Goal: Information Seeking & Learning: Learn about a topic

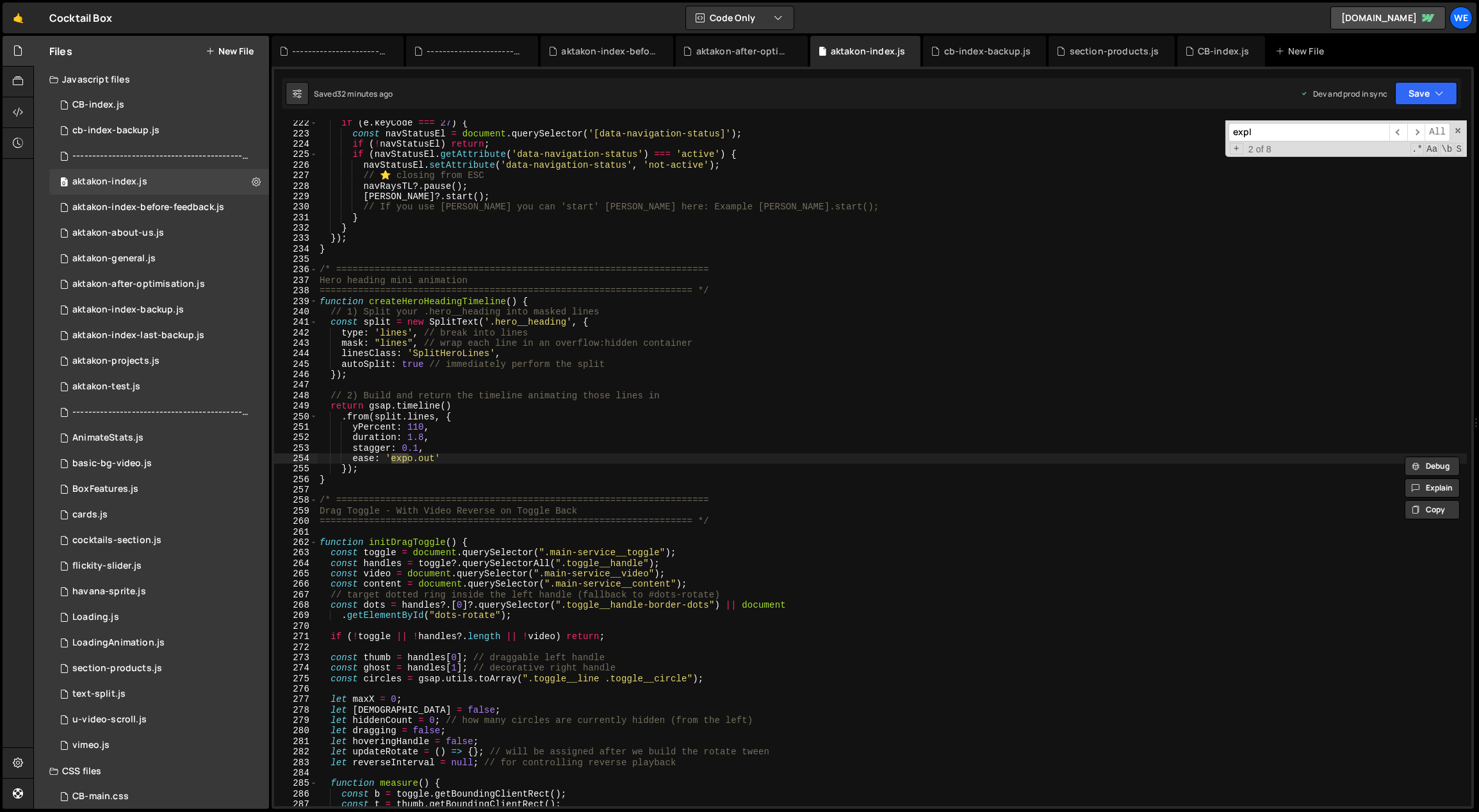
scroll to position [6309, 0]
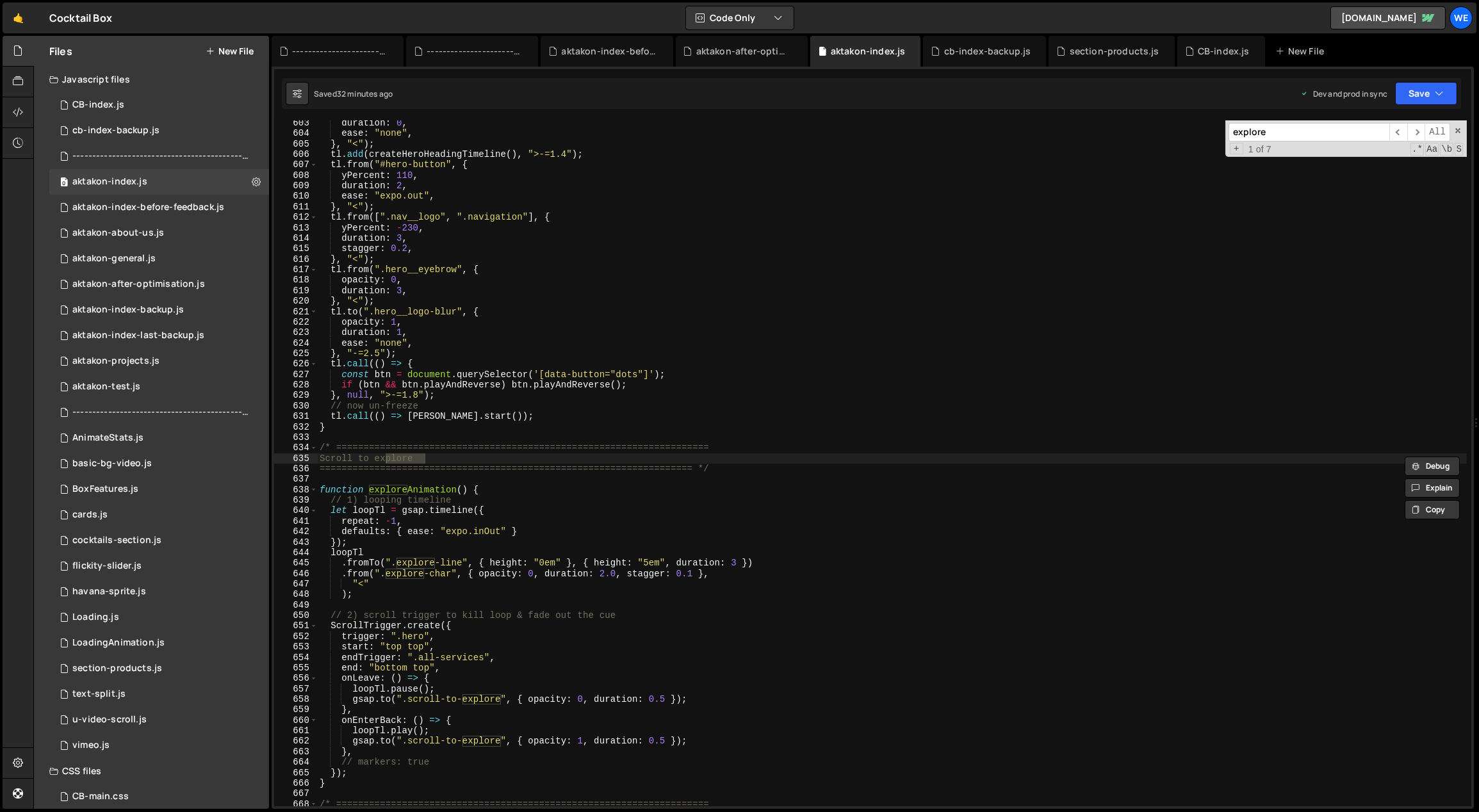
type input "explore"
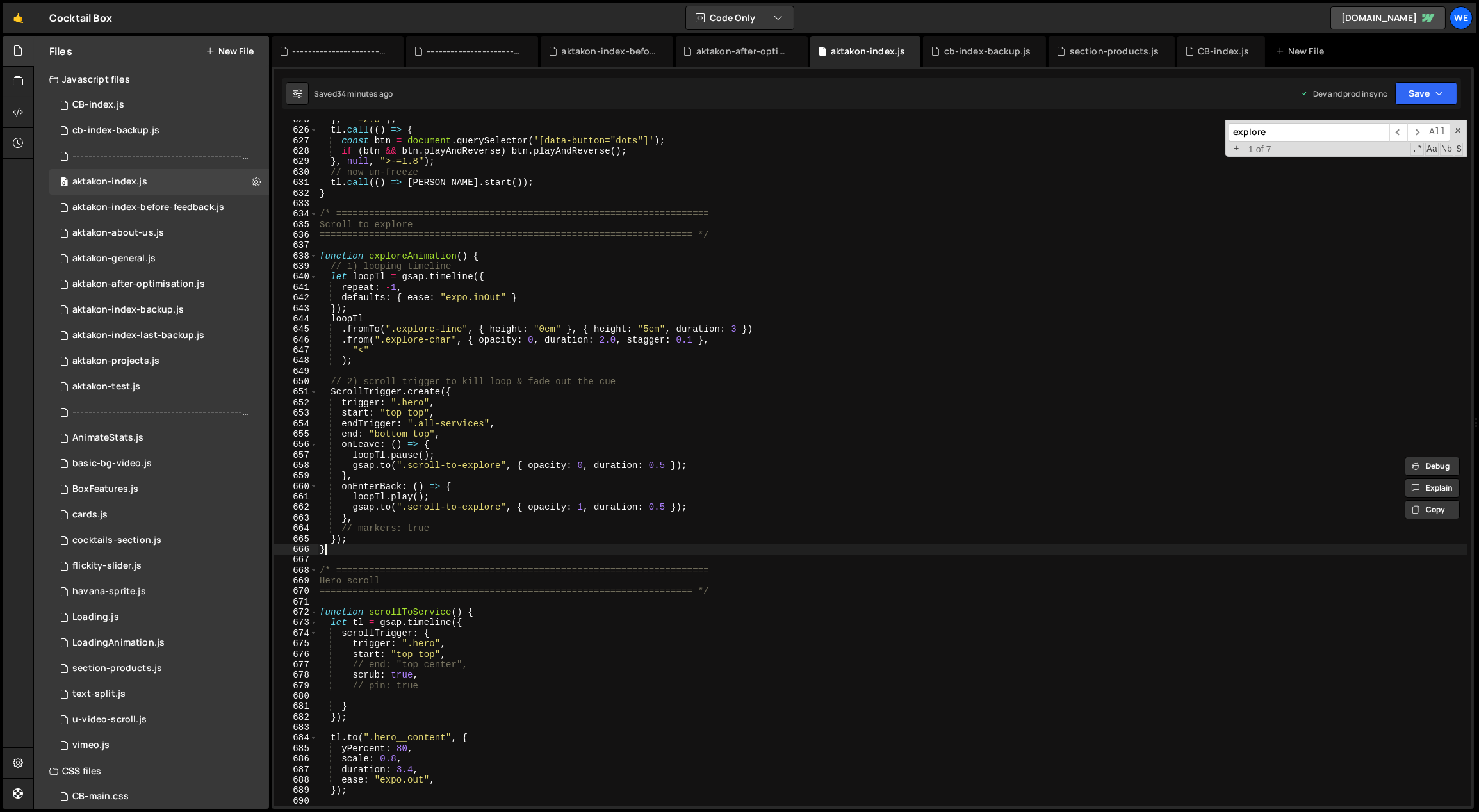
scroll to position [0, 0]
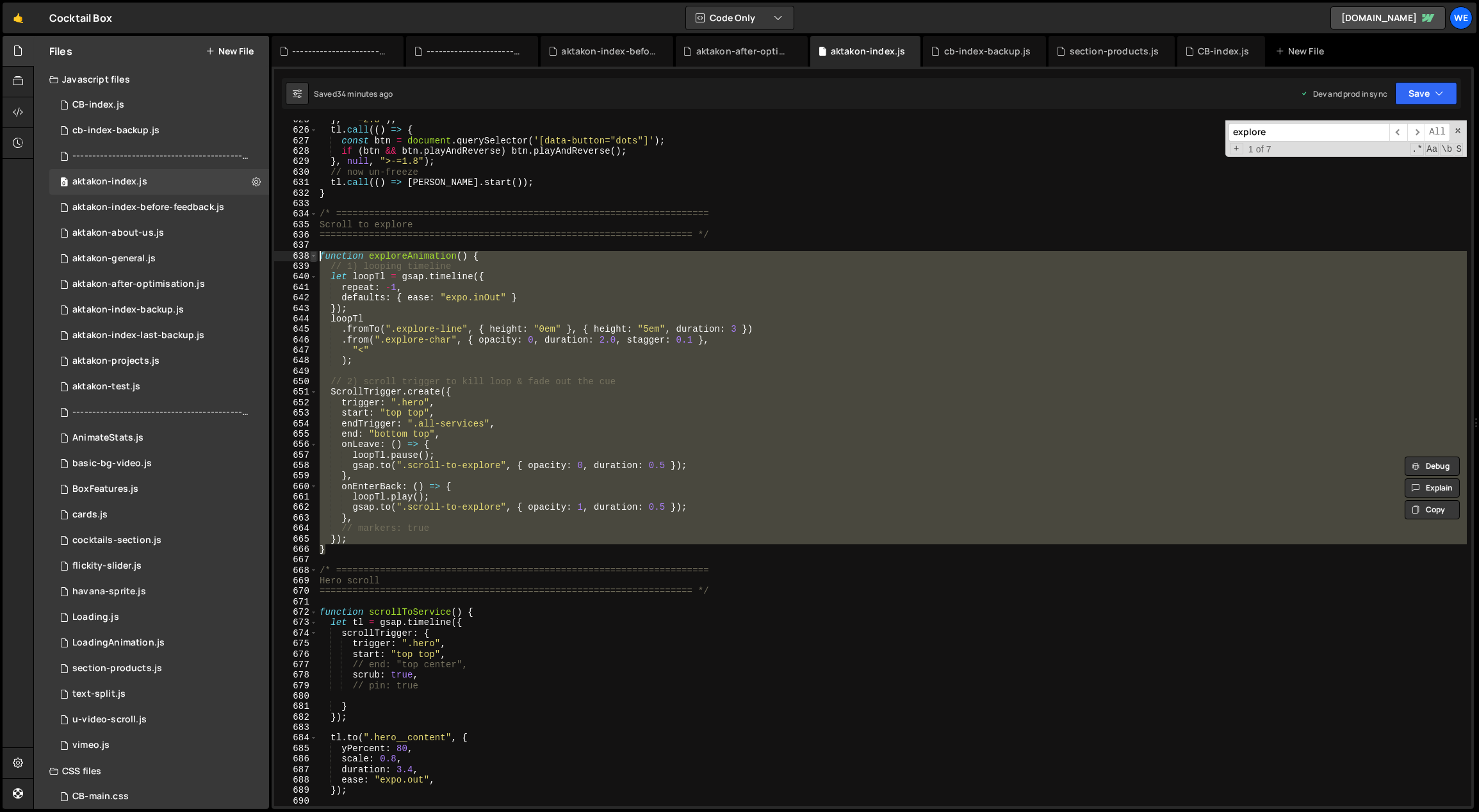
drag, startPoint x: 336, startPoint y: 545, endPoint x: 311, endPoint y: 253, distance: 293.1
click at [311, 253] on div "} 625 626 627 628 629 630 631 632 633 634 635 636 637 638 639 640 641 642 643 6…" at bounding box center [873, 463] width 1197 height 686
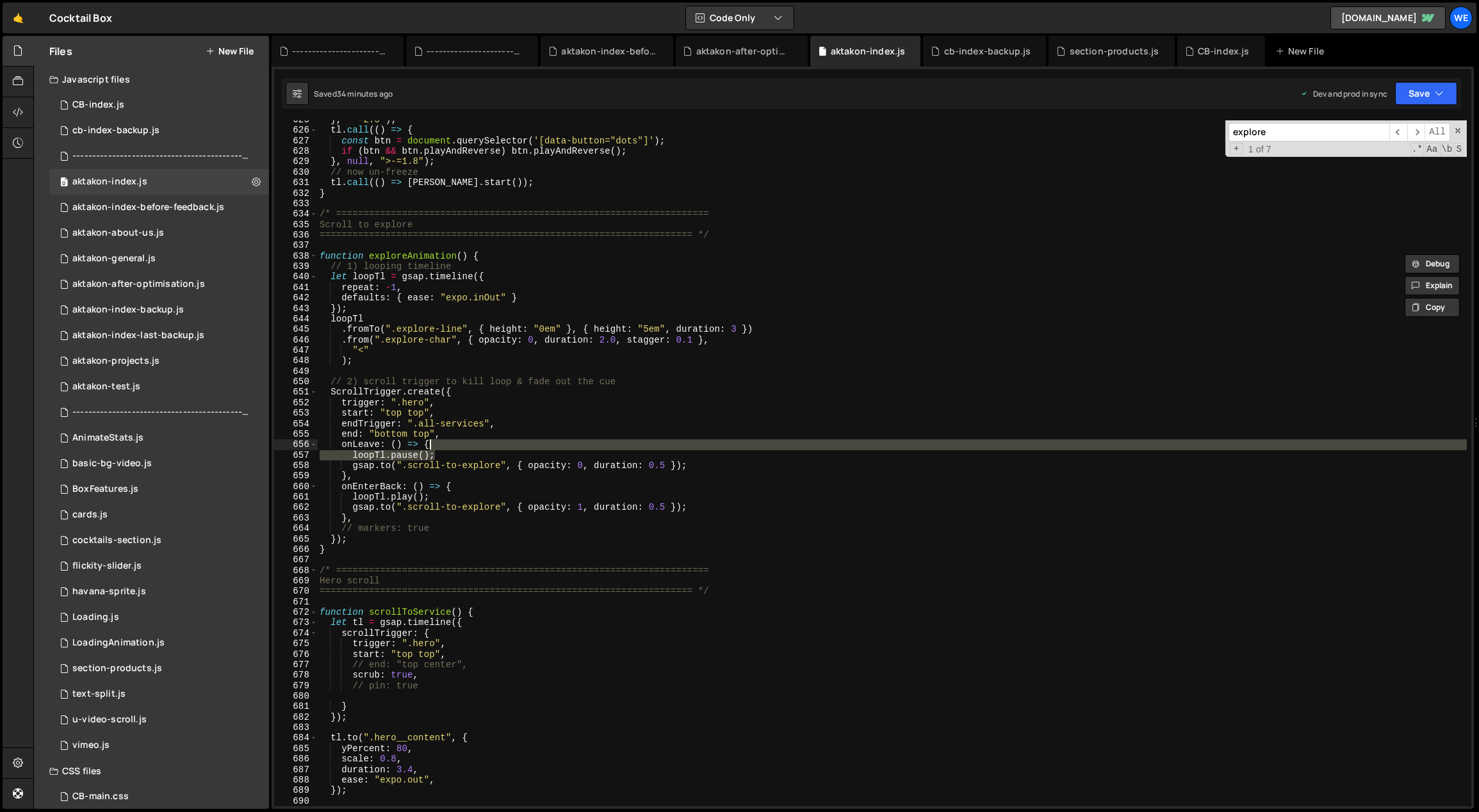
click at [470, 449] on div "} , "-=2.5" ) ; tl . call (( ) => { const btn = document . querySelector ( '[da…" at bounding box center [892, 468] width 1151 height 707
click at [483, 451] on div "} , "-=2.5" ) ; tl . call (( ) => { const btn = document . querySelector ( '[da…" at bounding box center [892, 463] width 1150 height 686
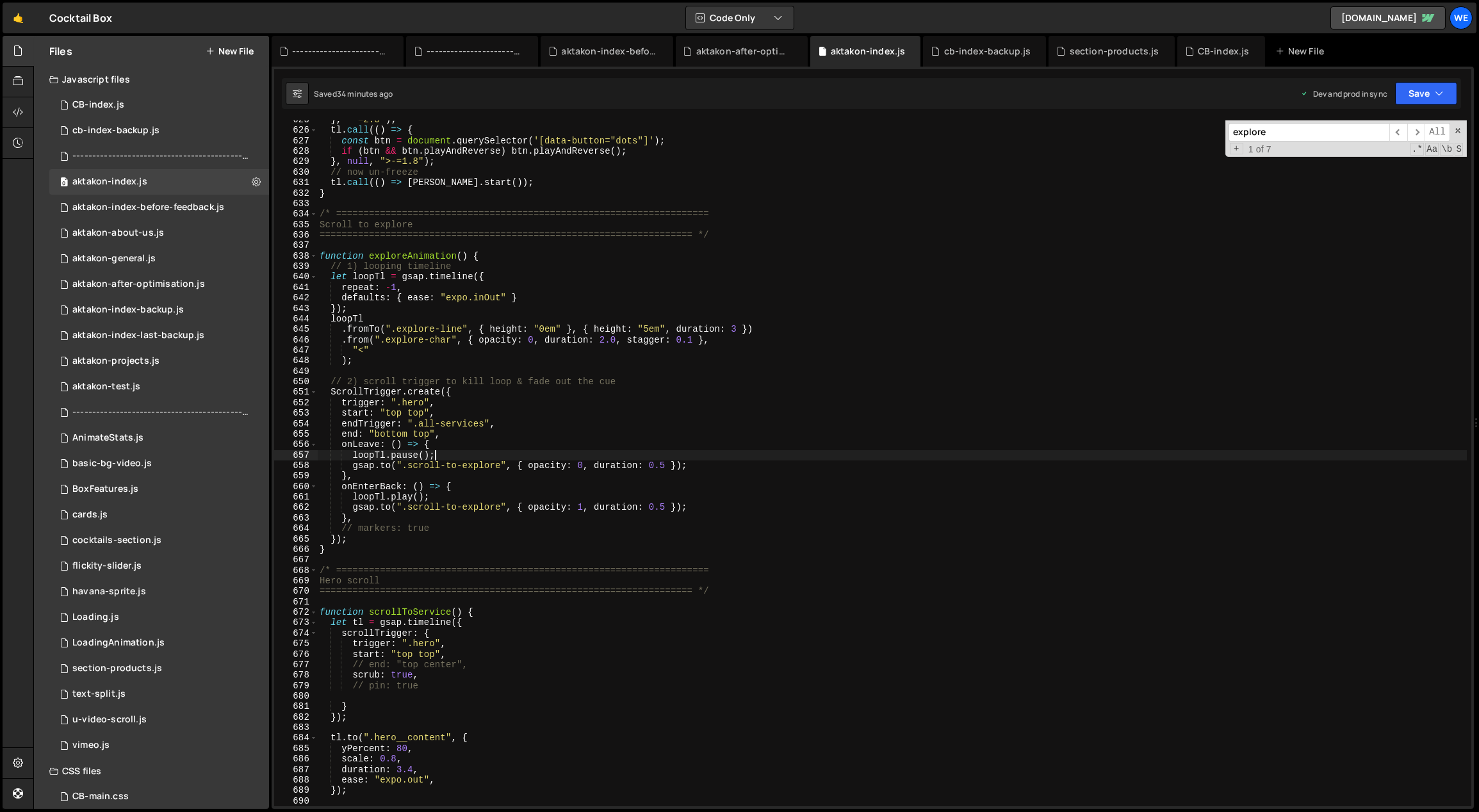
click at [393, 431] on div "} , "-=2.5" ) ; tl . call (( ) => { const btn = document . querySelector ( '[da…" at bounding box center [892, 468] width 1151 height 707
click at [530, 521] on div "} , "-=2.5" ) ; tl . call (( ) => { const btn = document . querySelector ( '[da…" at bounding box center [892, 468] width 1151 height 707
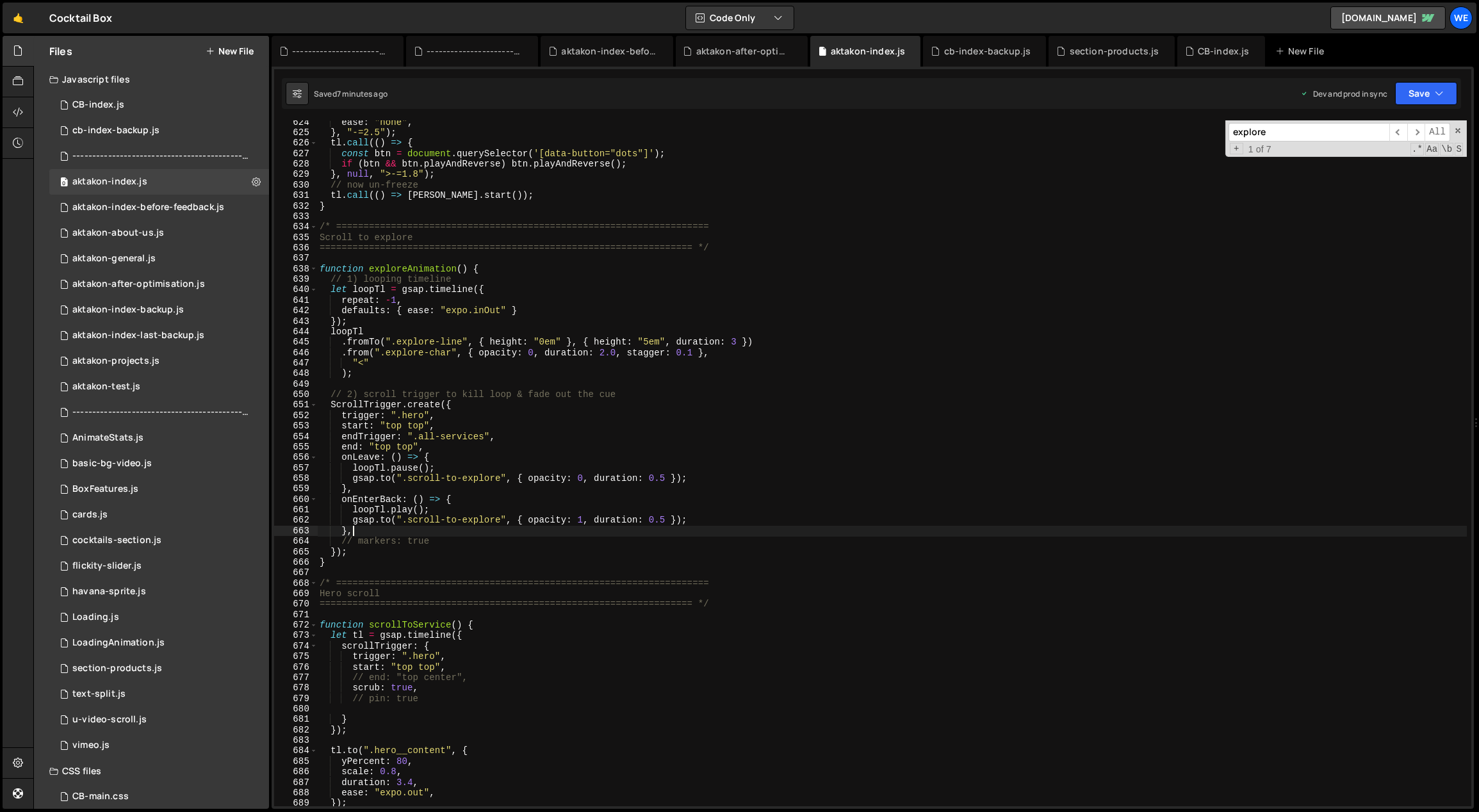
scroll to position [6129, 0]
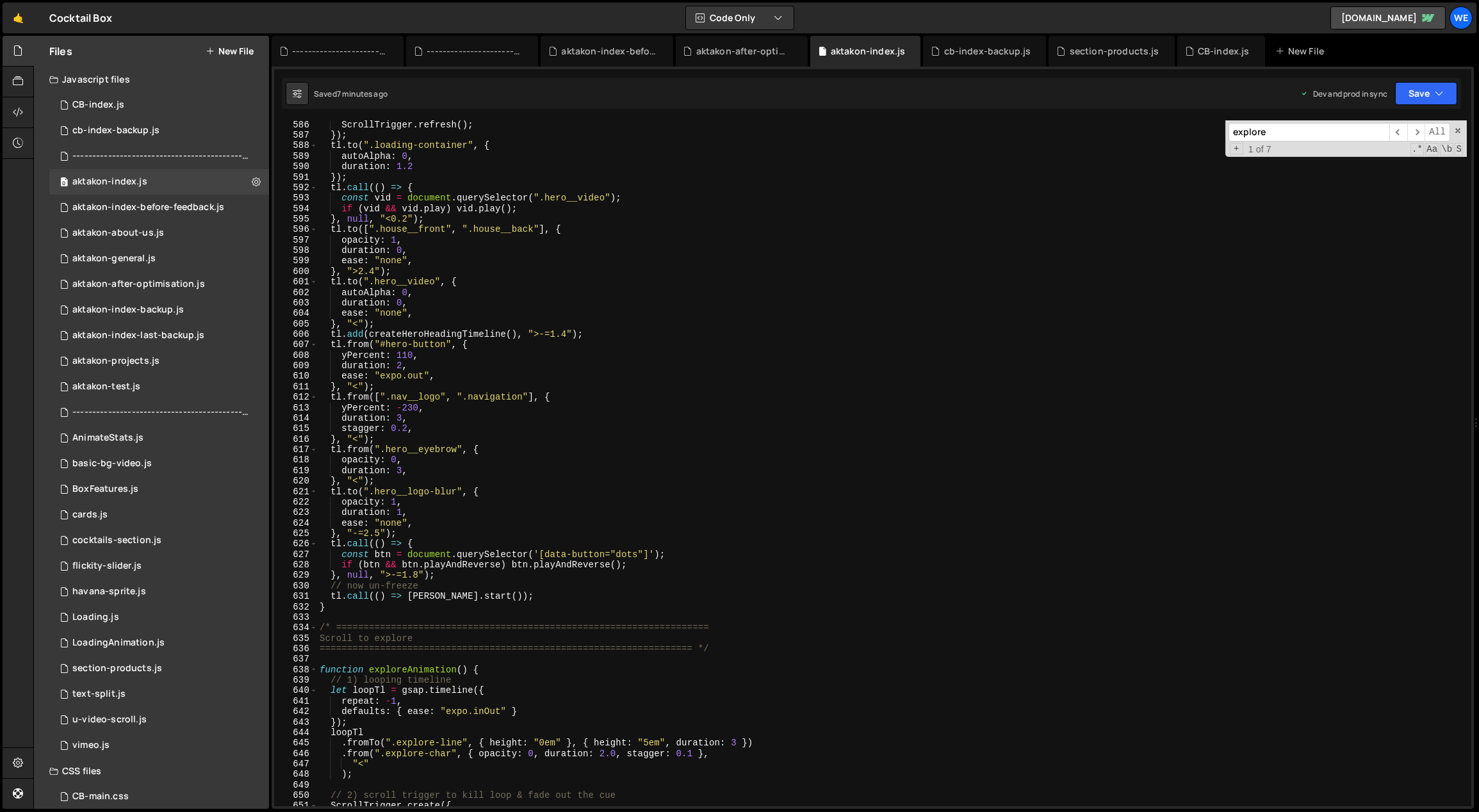
click at [466, 473] on div "ScrollTrigger . refresh ( ) ; }) ; tl . to ( ".loading-container" , { autoAlpha…" at bounding box center [892, 473] width 1151 height 707
type textarea "duration: 3,"
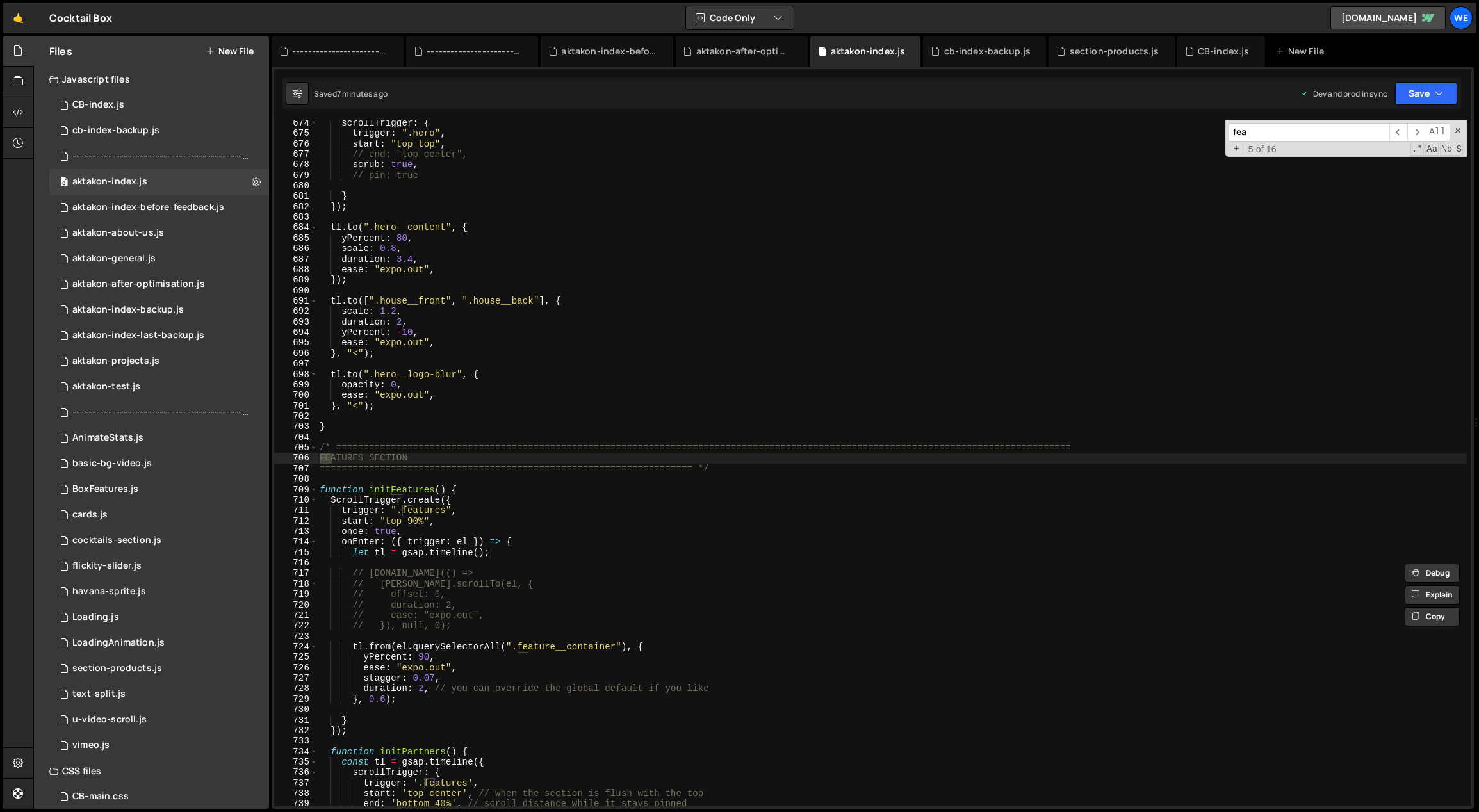
scroll to position [7053, 0]
type input "features"
click at [456, 548] on div "scrollTrigger : { trigger : ".hero" , start : "top top" , // end: "top center",…" at bounding box center [892, 471] width 1151 height 707
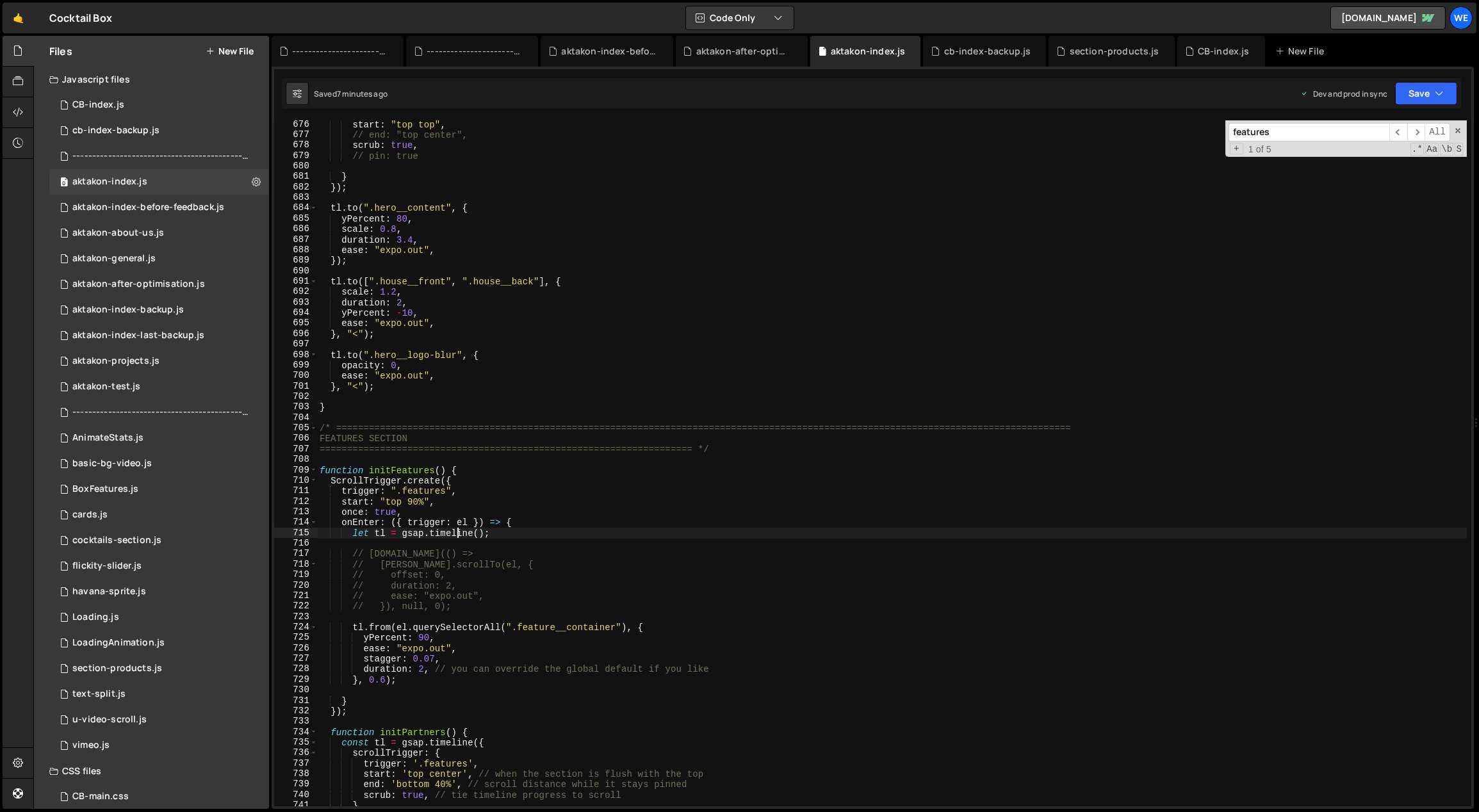
scroll to position [7073, 0]
drag, startPoint x: 419, startPoint y: 502, endPoint x: 408, endPoint y: 501, distance: 11.0
click at [408, 501] on div "start : "top top" , // end: "top center", scrub : true , // pin: true } }) ; tl…" at bounding box center [892, 473] width 1151 height 707
drag, startPoint x: 422, startPoint y: 500, endPoint x: 407, endPoint y: 501, distance: 15.0
click at [407, 501] on div "start : "top top" , // end: "top center", scrub : true , // pin: true } }) ; tl…" at bounding box center [892, 473] width 1151 height 707
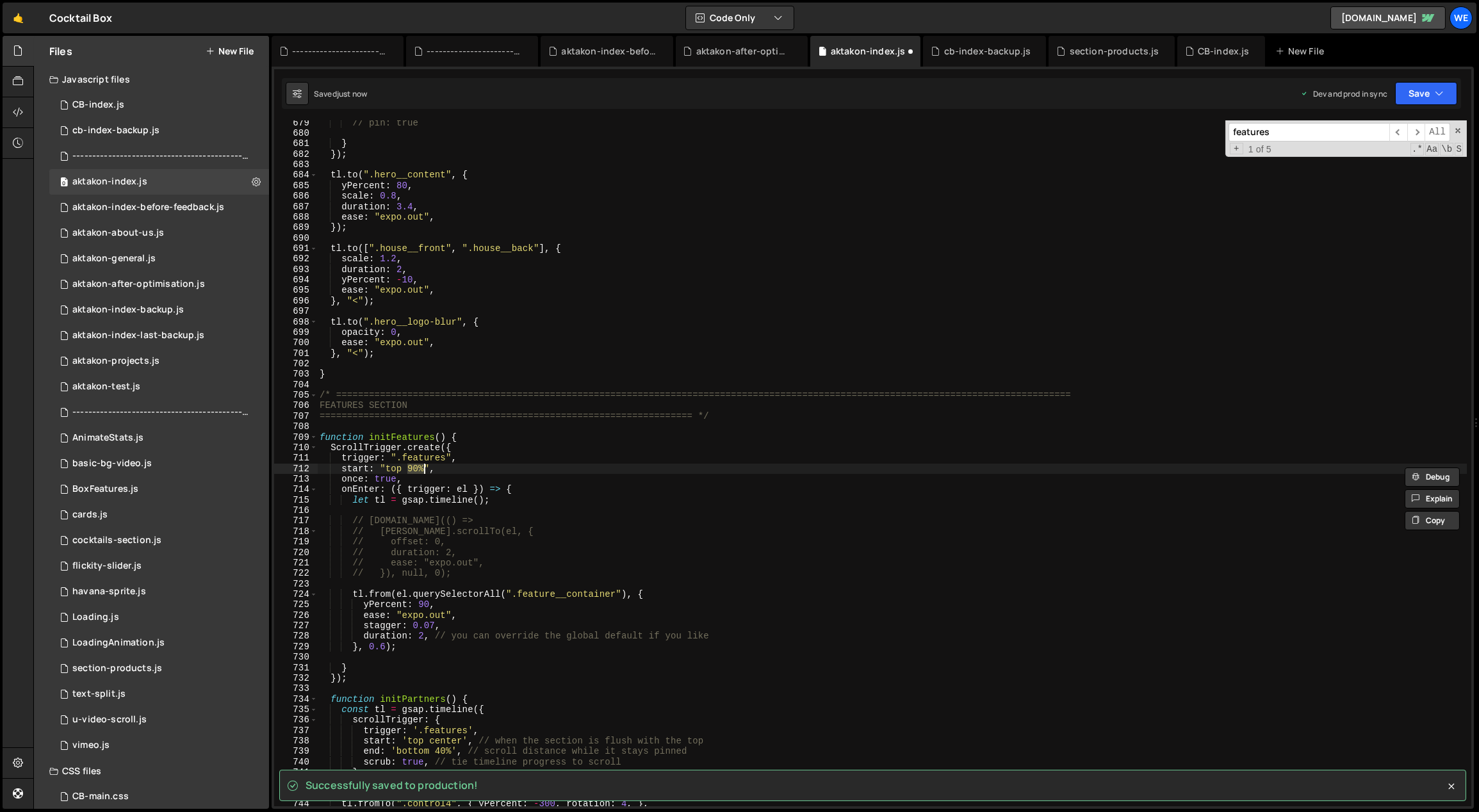
scroll to position [7106, 0]
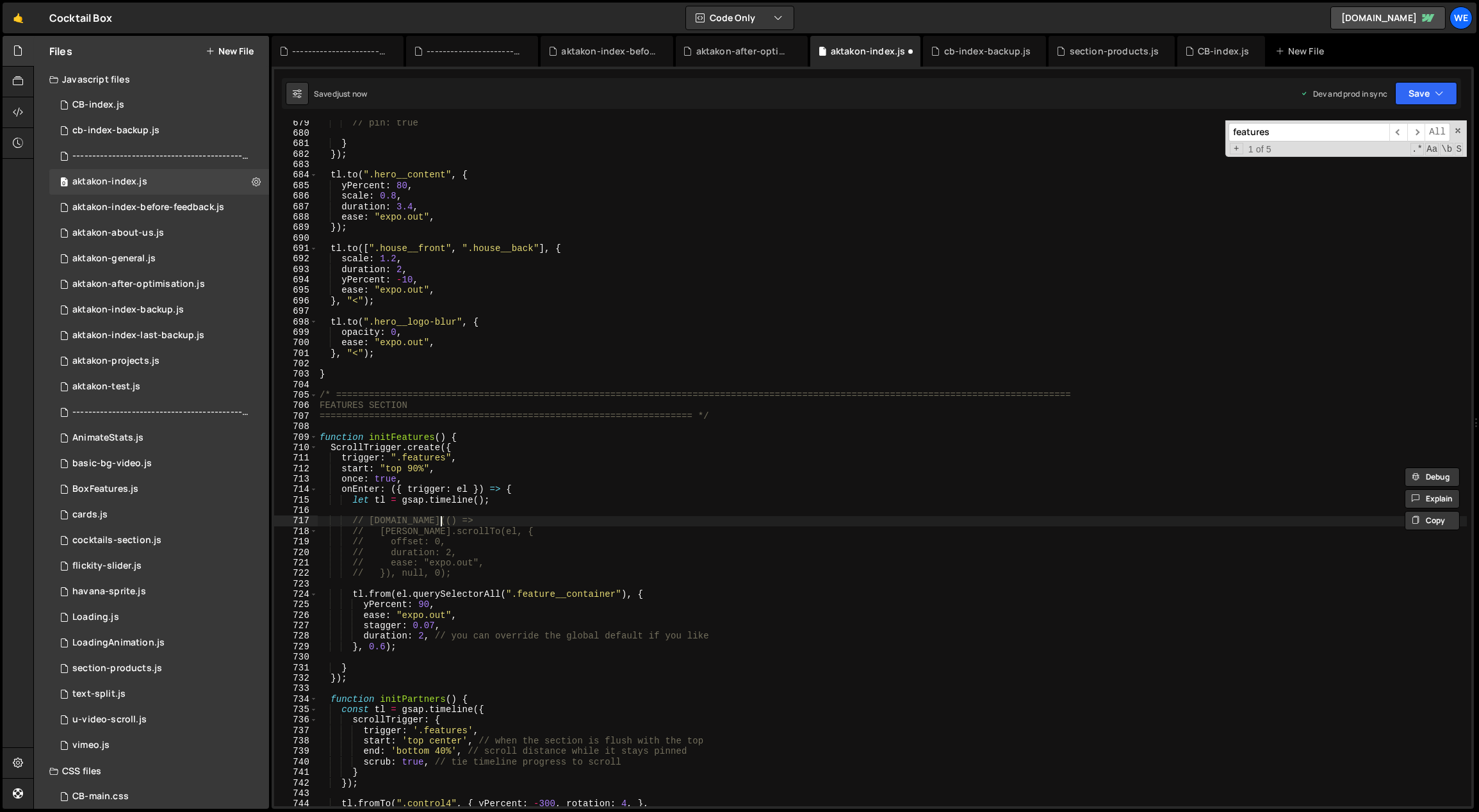
click at [501, 519] on div "// pin: true } }) ; tl . to ( ".hero__content" , { yPercent : 80 , scale : 0.8 …" at bounding box center [892, 471] width 1151 height 707
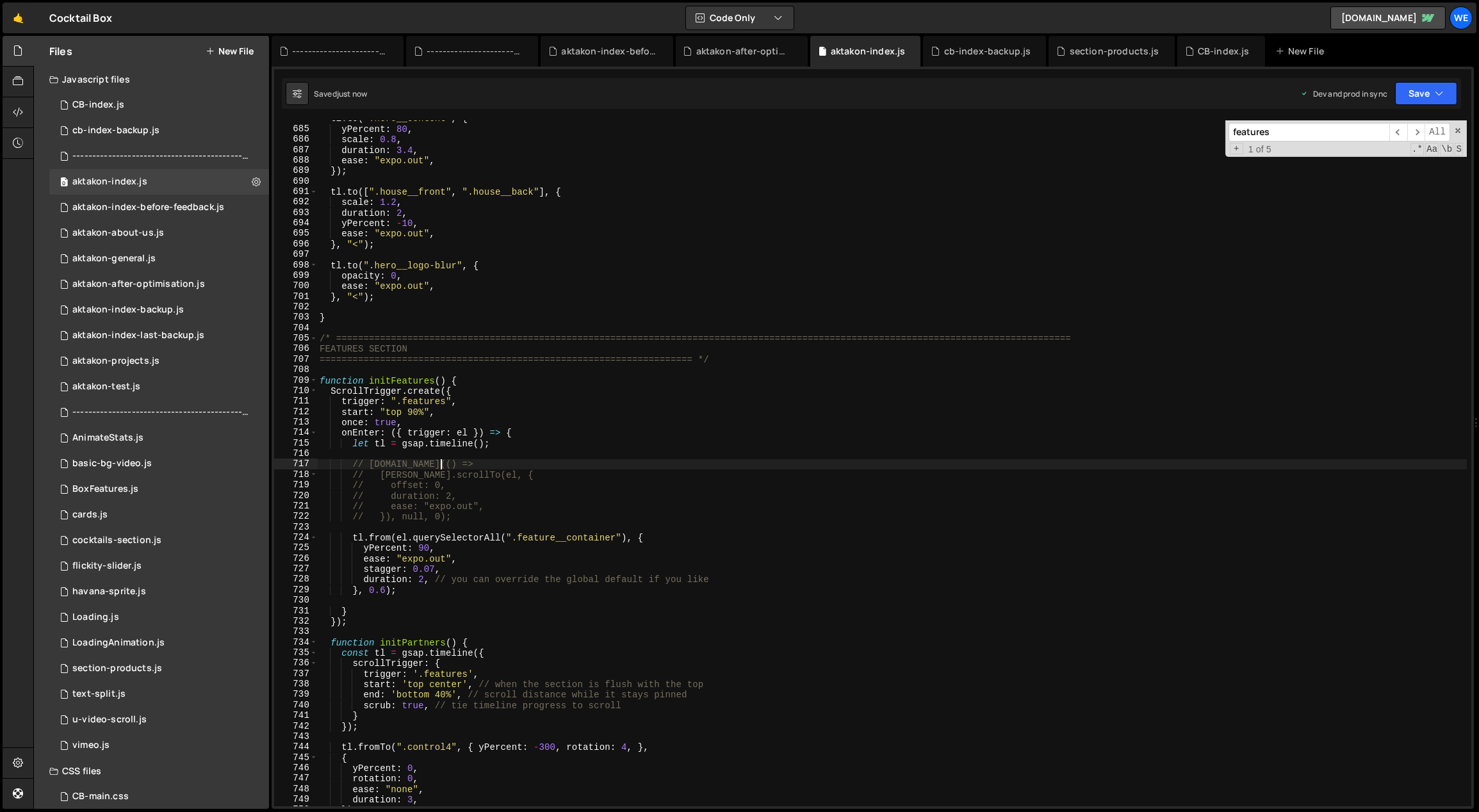
scroll to position [7213, 0]
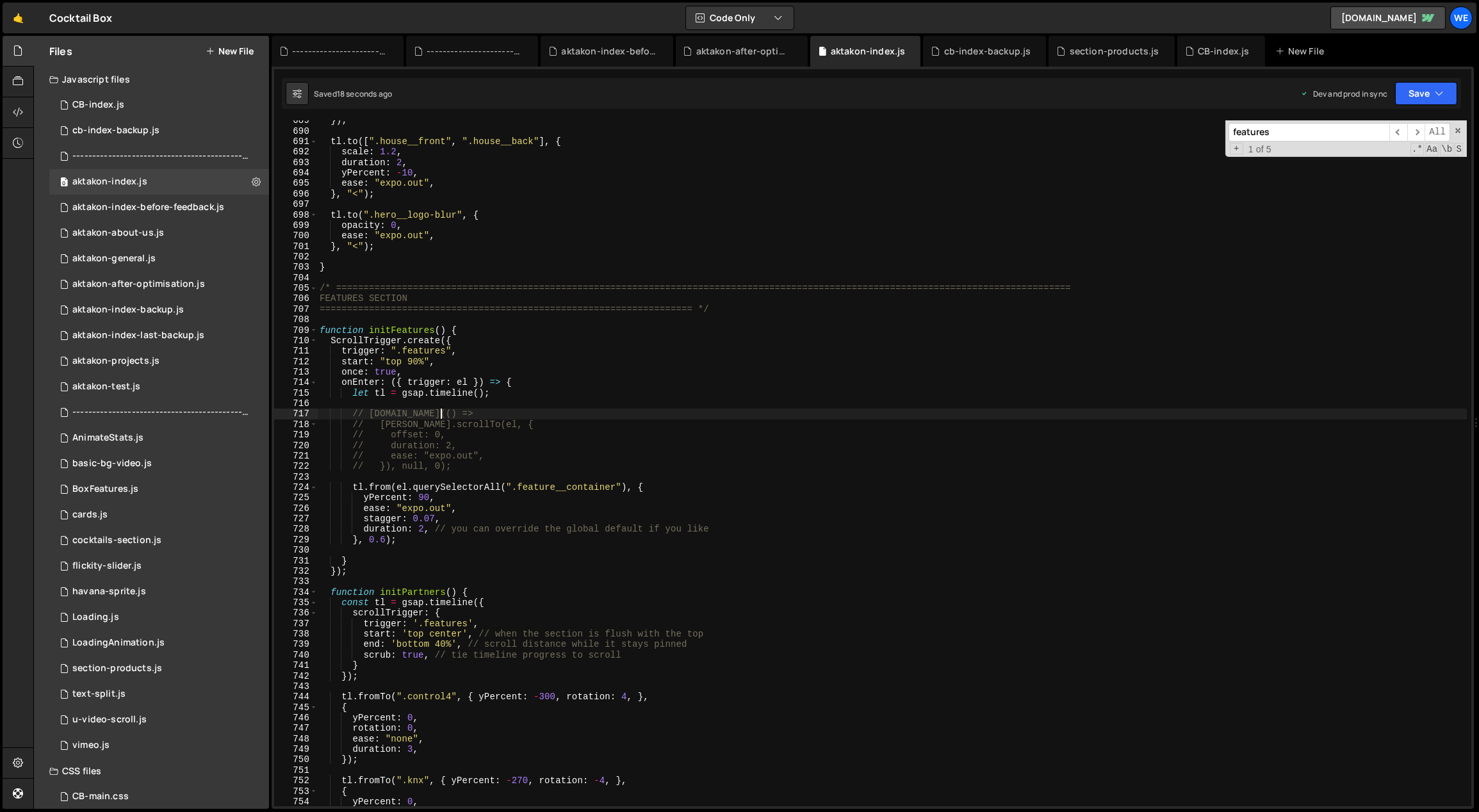
click at [442, 634] on div "}) ; tl . to ([ ".house__front" , ".house__back" ] , { scale : 1.2 , duration :…" at bounding box center [892, 469] width 1151 height 707
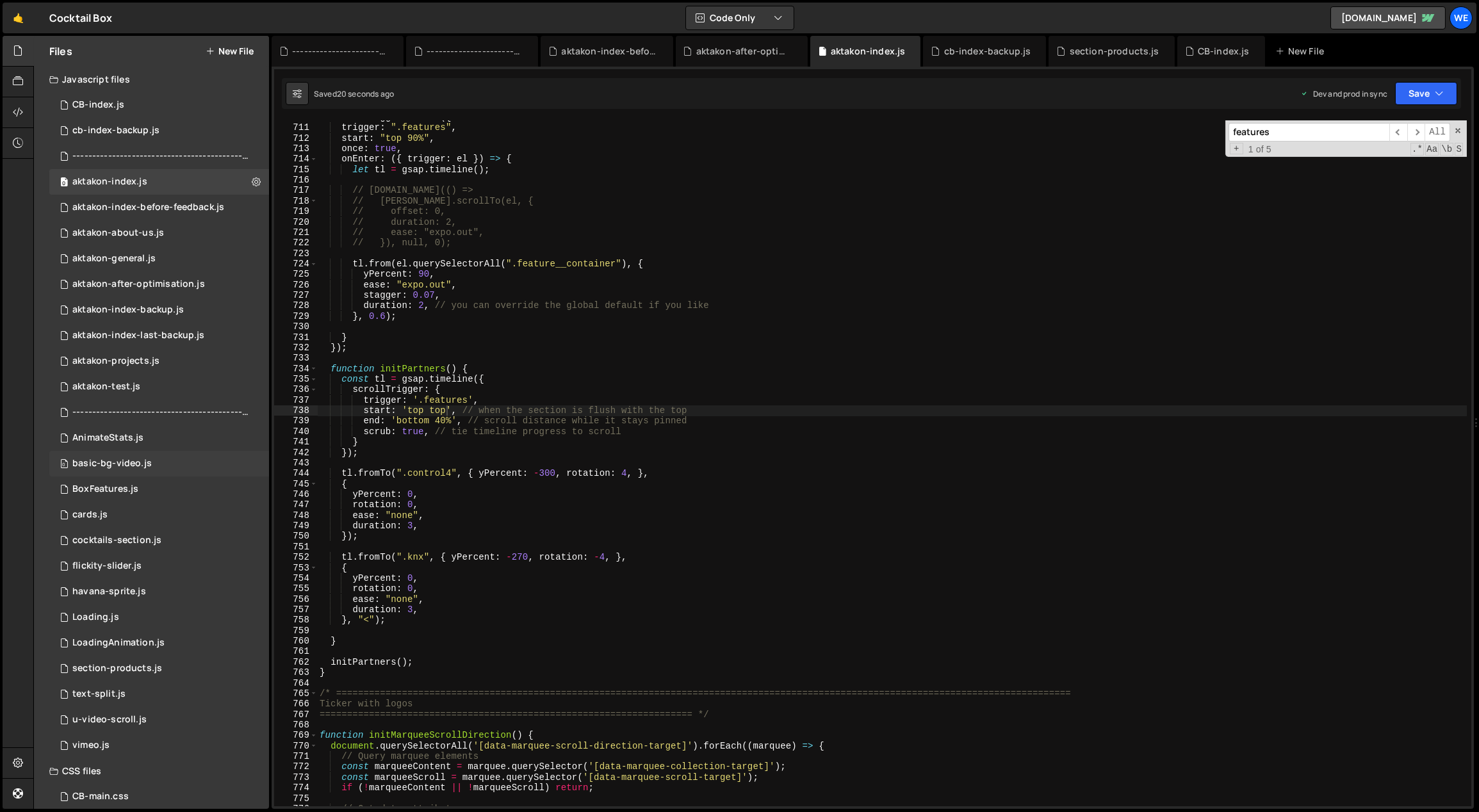
scroll to position [7445, 0]
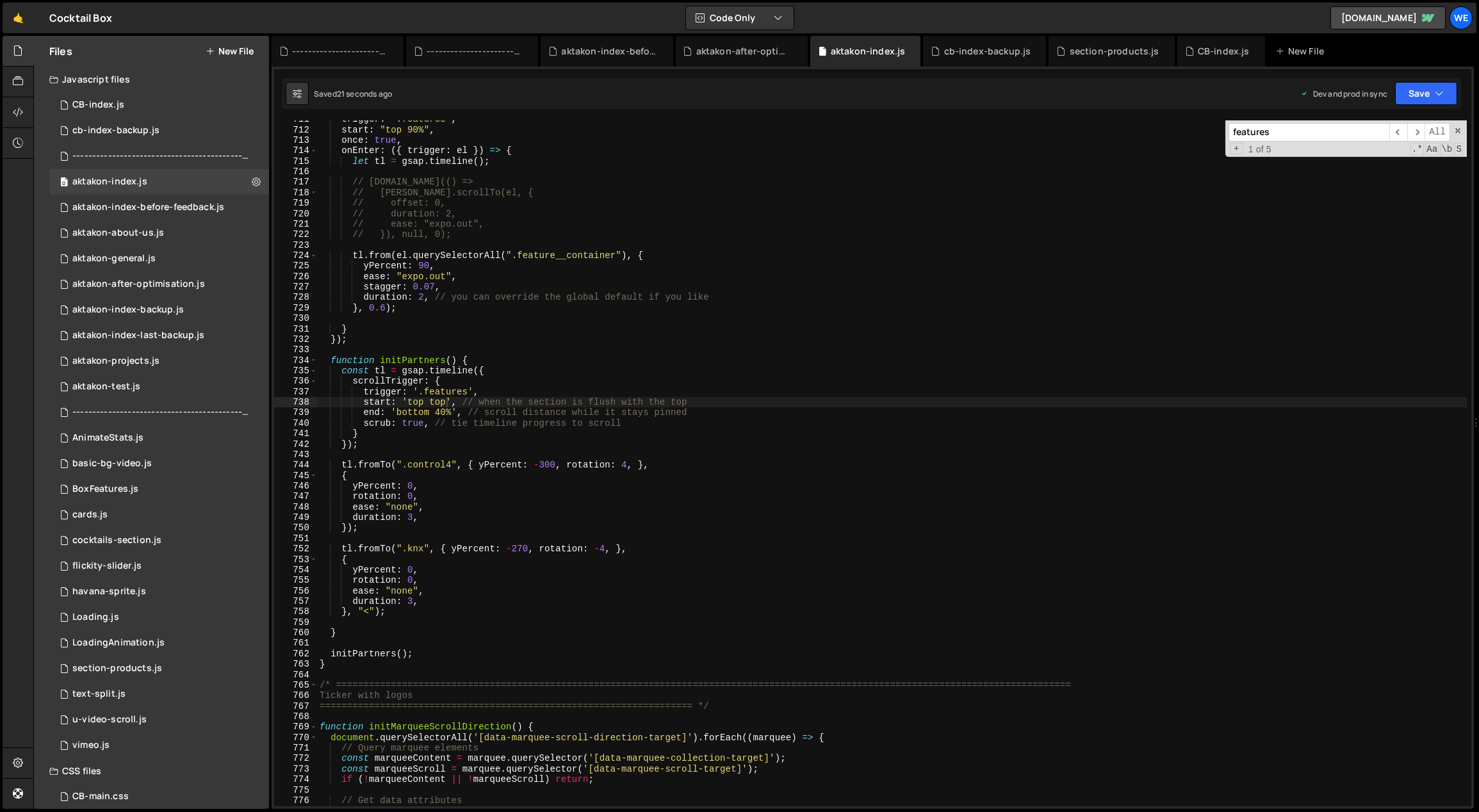
click at [438, 402] on div "trigger : ".features" , start : "top 90%" , once : true , onEnter : ({ trigger …" at bounding box center [892, 467] width 1151 height 707
click at [487, 606] on div "trigger : ".features" , start : "top 90%" , once : true , onEnter : ({ trigger …" at bounding box center [892, 467] width 1151 height 707
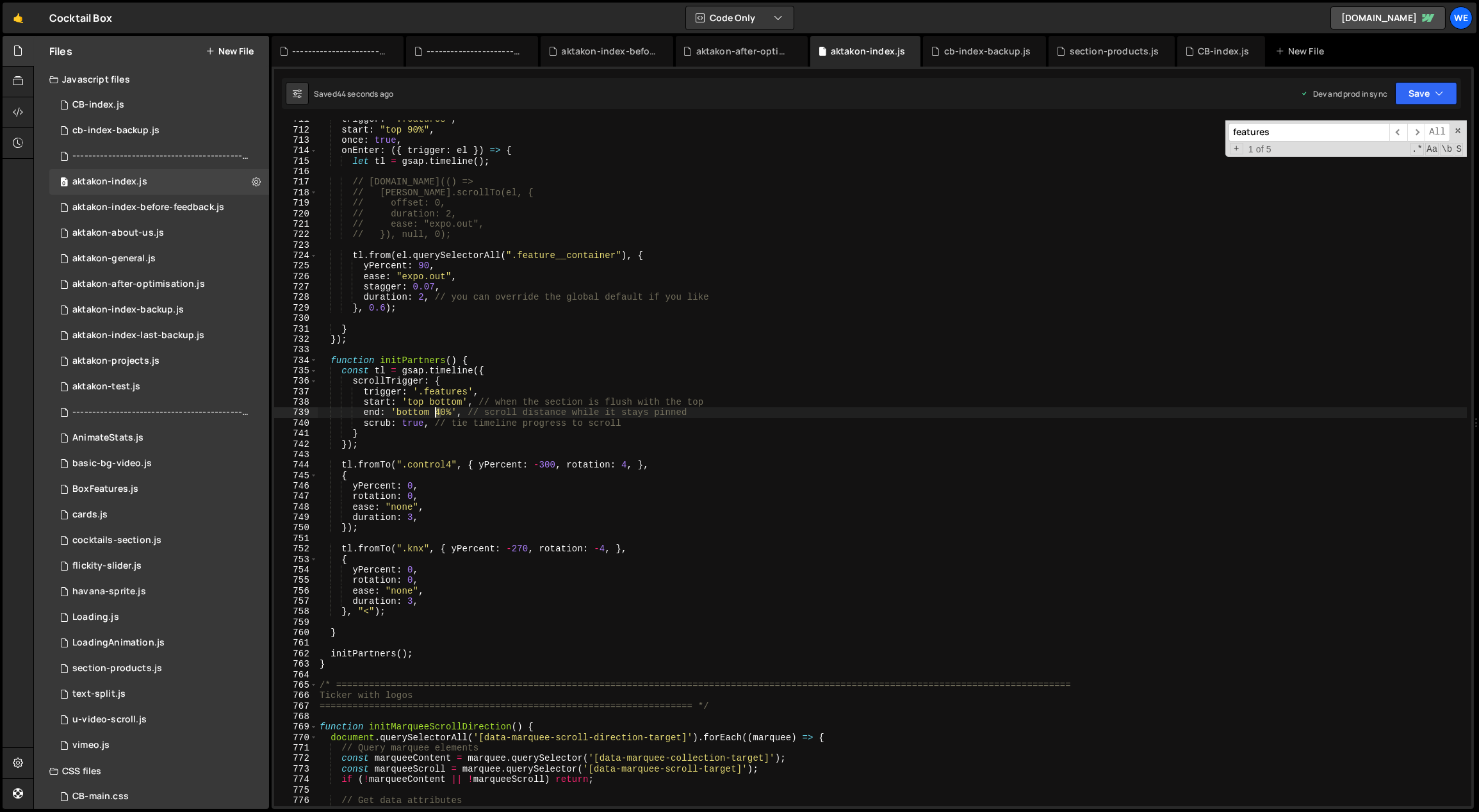
click at [436, 412] on div "trigger : ".features" , start : "top 90%" , once : true , onEnter : ({ trigger …" at bounding box center [892, 467] width 1151 height 707
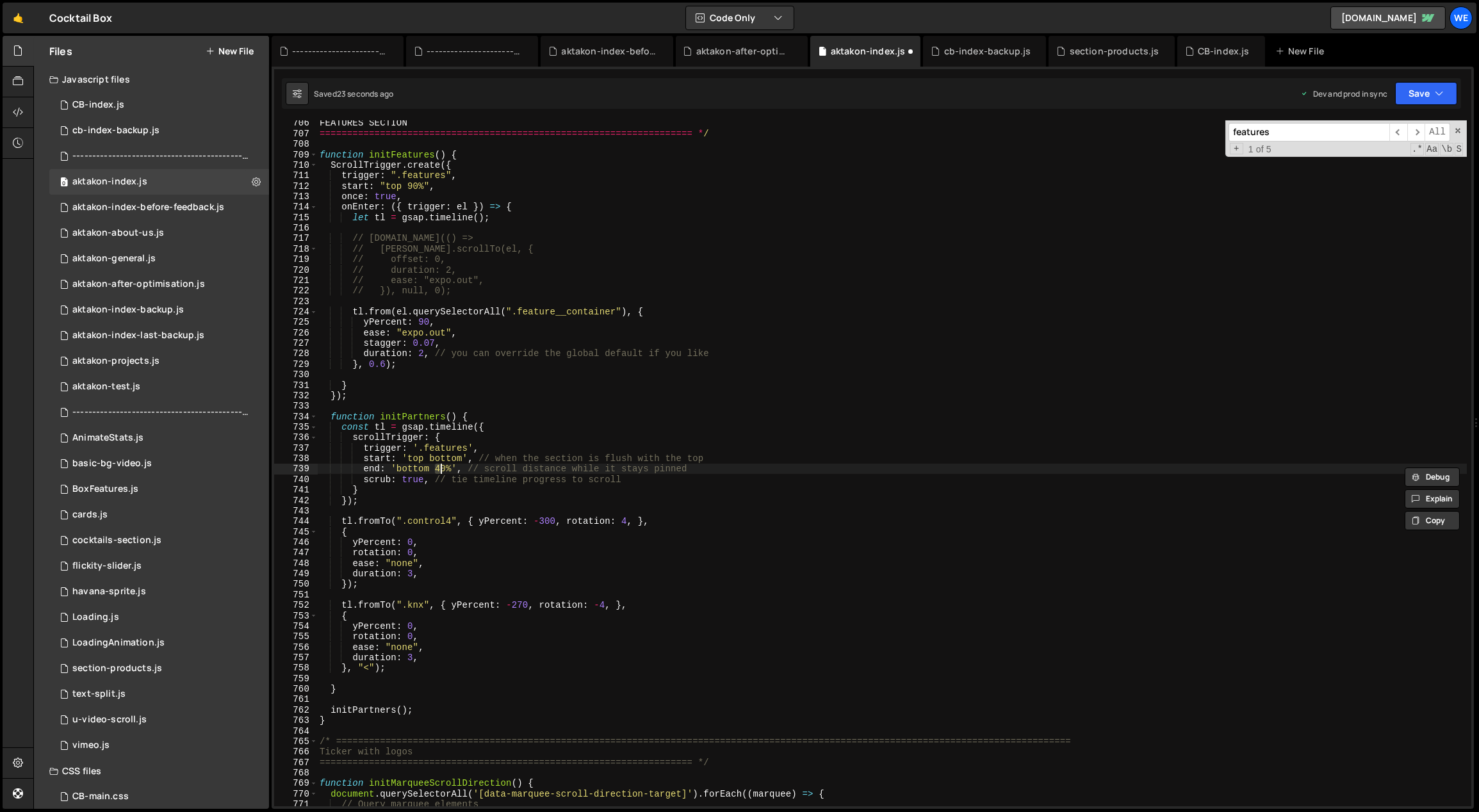
scroll to position [7389, 0]
click at [443, 467] on div "FEATURES SECTION ==============================================================…" at bounding box center [892, 463] width 1150 height 686
click at [434, 466] on div "FEATURES SECTION ==============================================================…" at bounding box center [892, 471] width 1151 height 707
click at [545, 521] on div "FEATURES SECTION ==============================================================…" at bounding box center [892, 471] width 1151 height 707
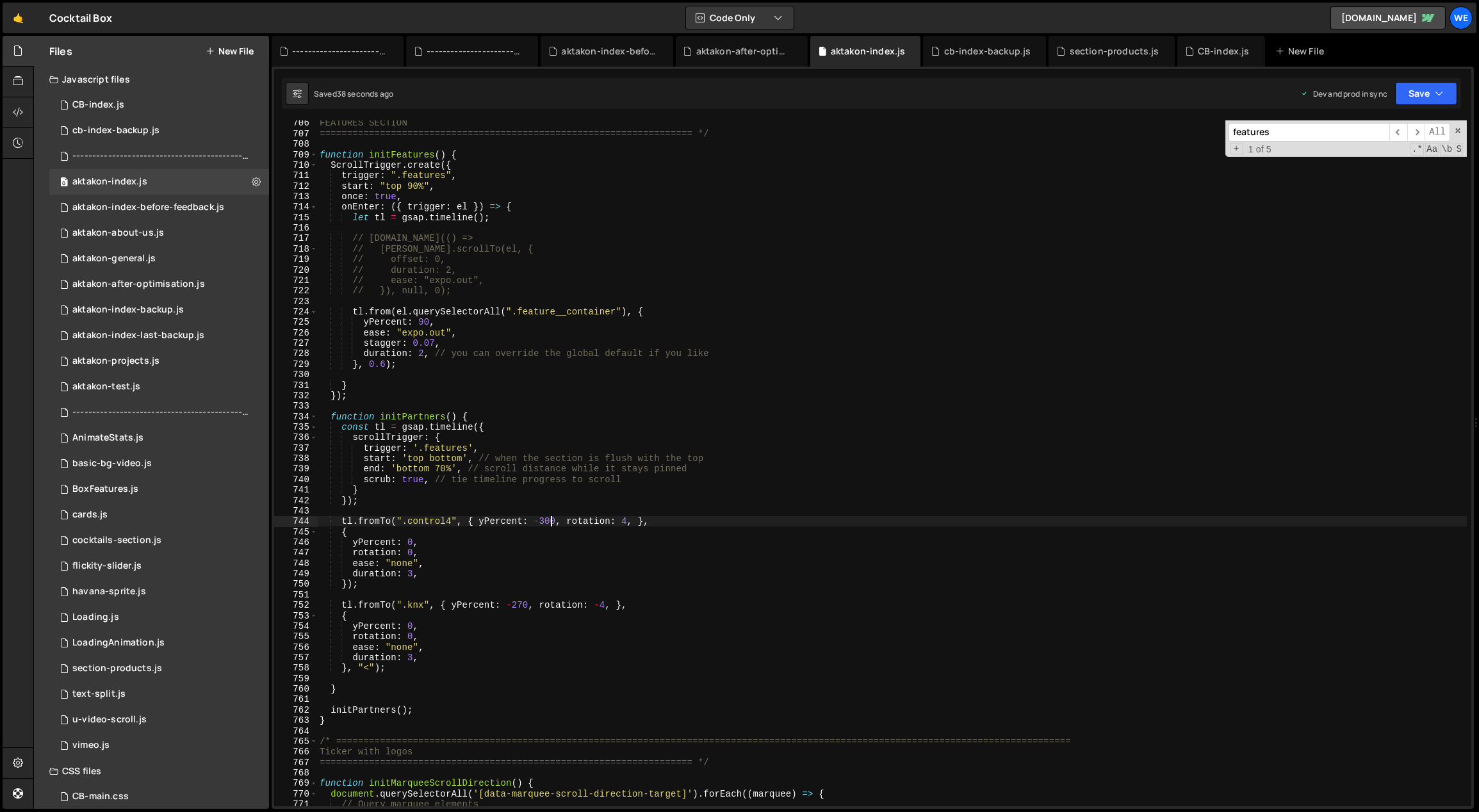
click at [546, 520] on div "FEATURES SECTION ==============================================================…" at bounding box center [892, 471] width 1151 height 707
click at [520, 604] on div "FEATURES SECTION ==============================================================…" at bounding box center [892, 471] width 1151 height 707
click at [522, 605] on div "FEATURES SECTION ==============================================================…" at bounding box center [892, 463] width 1150 height 686
drag, startPoint x: 522, startPoint y: 605, endPoint x: 514, endPoint y: 604, distance: 8.1
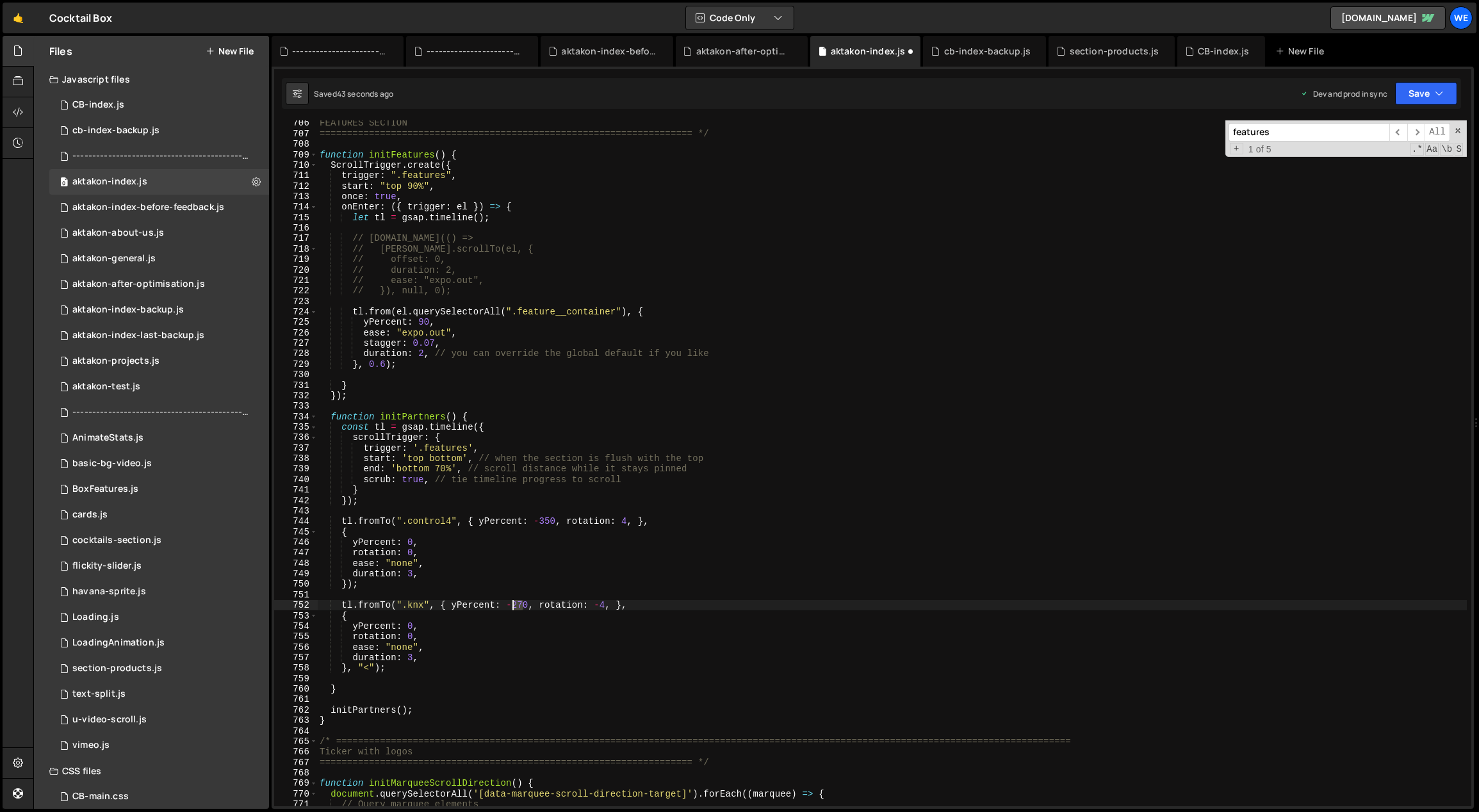
click at [514, 604] on div "FEATURES SECTION ==============================================================…" at bounding box center [892, 471] width 1151 height 707
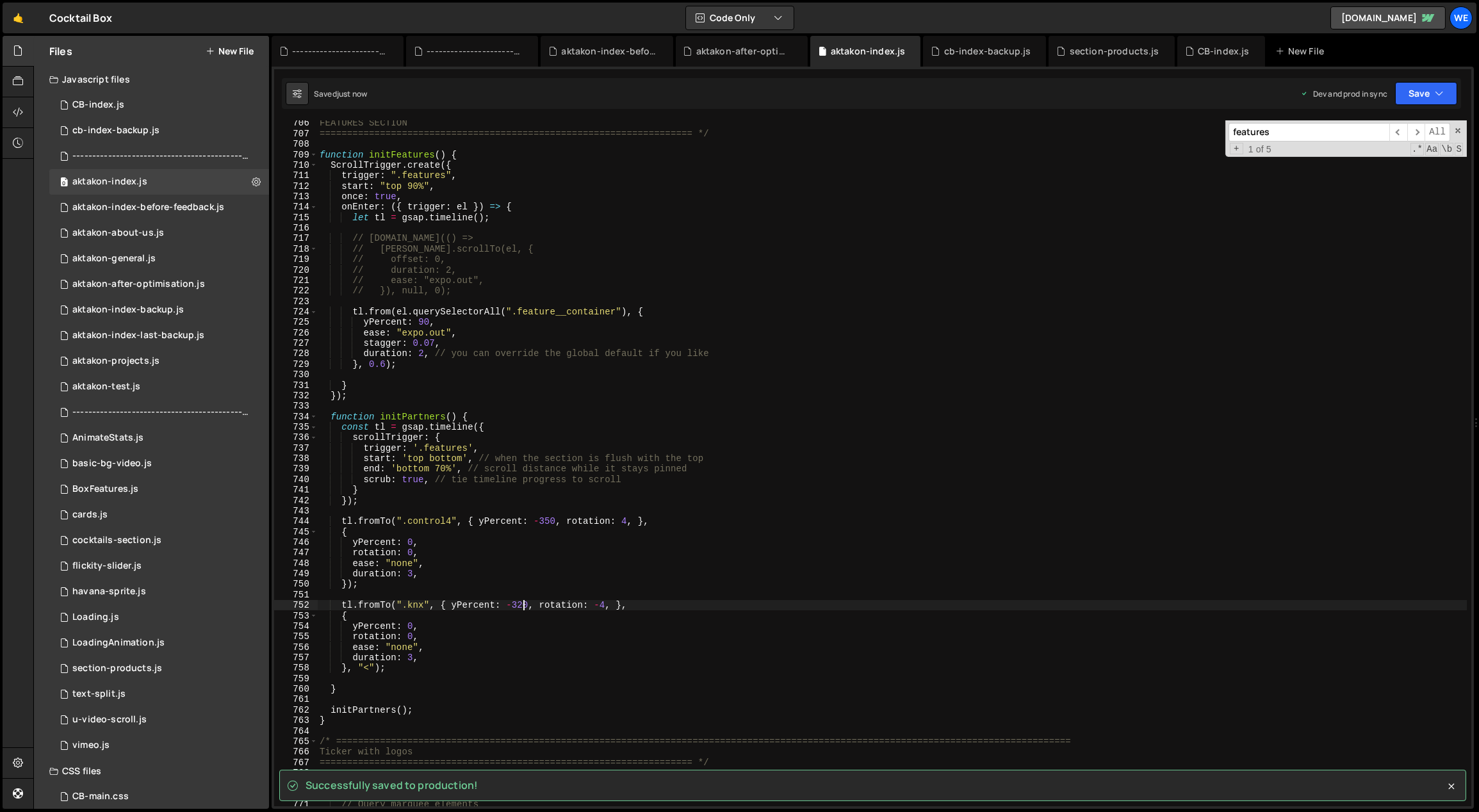
type textarea "tl.fromTo(".knx", { yPercent: -320, rotation: -4, },"
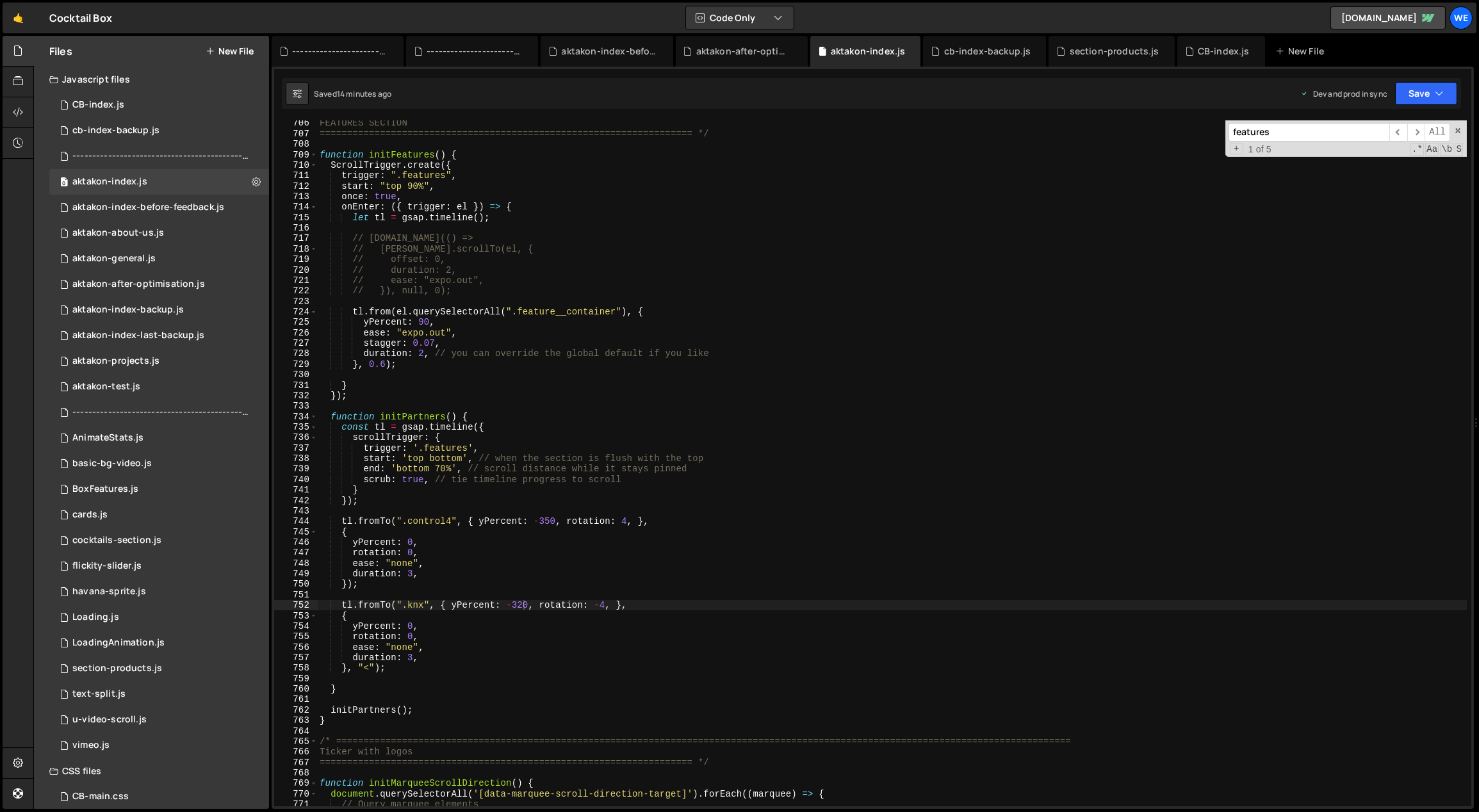
scroll to position [0, 0]
